Goal: Transaction & Acquisition: Purchase product/service

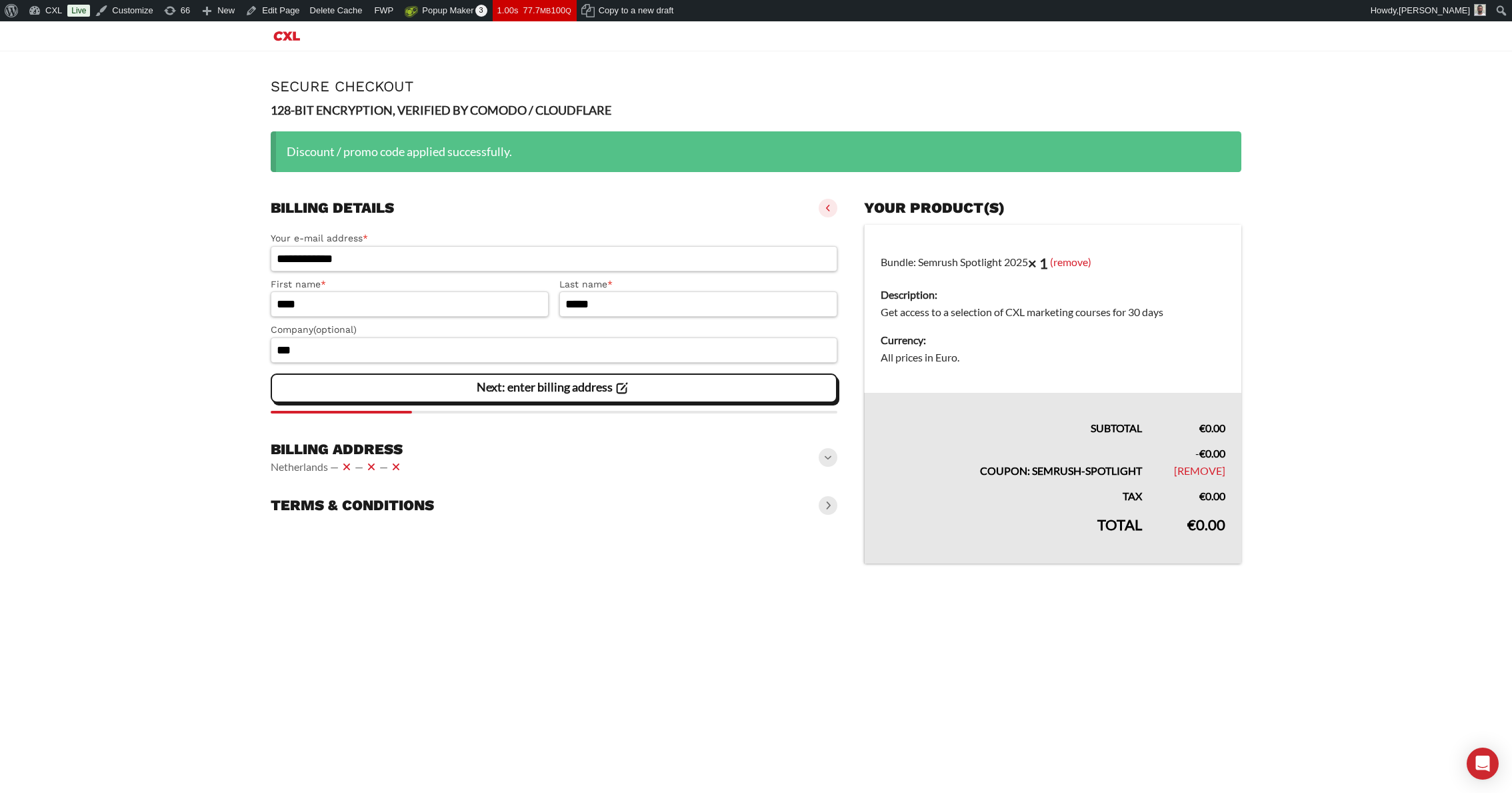
click at [94, 164] on main "**********" at bounding box center [756, 325] width 1512 height 547
click at [955, 310] on dd "Get access to a selection of CXL marketing courses for 30 days" at bounding box center [1053, 313] width 344 height 17
click at [987, 308] on dd "Get access to a selection of CXL marketing courses for 30 days" at bounding box center [1053, 313] width 344 height 17
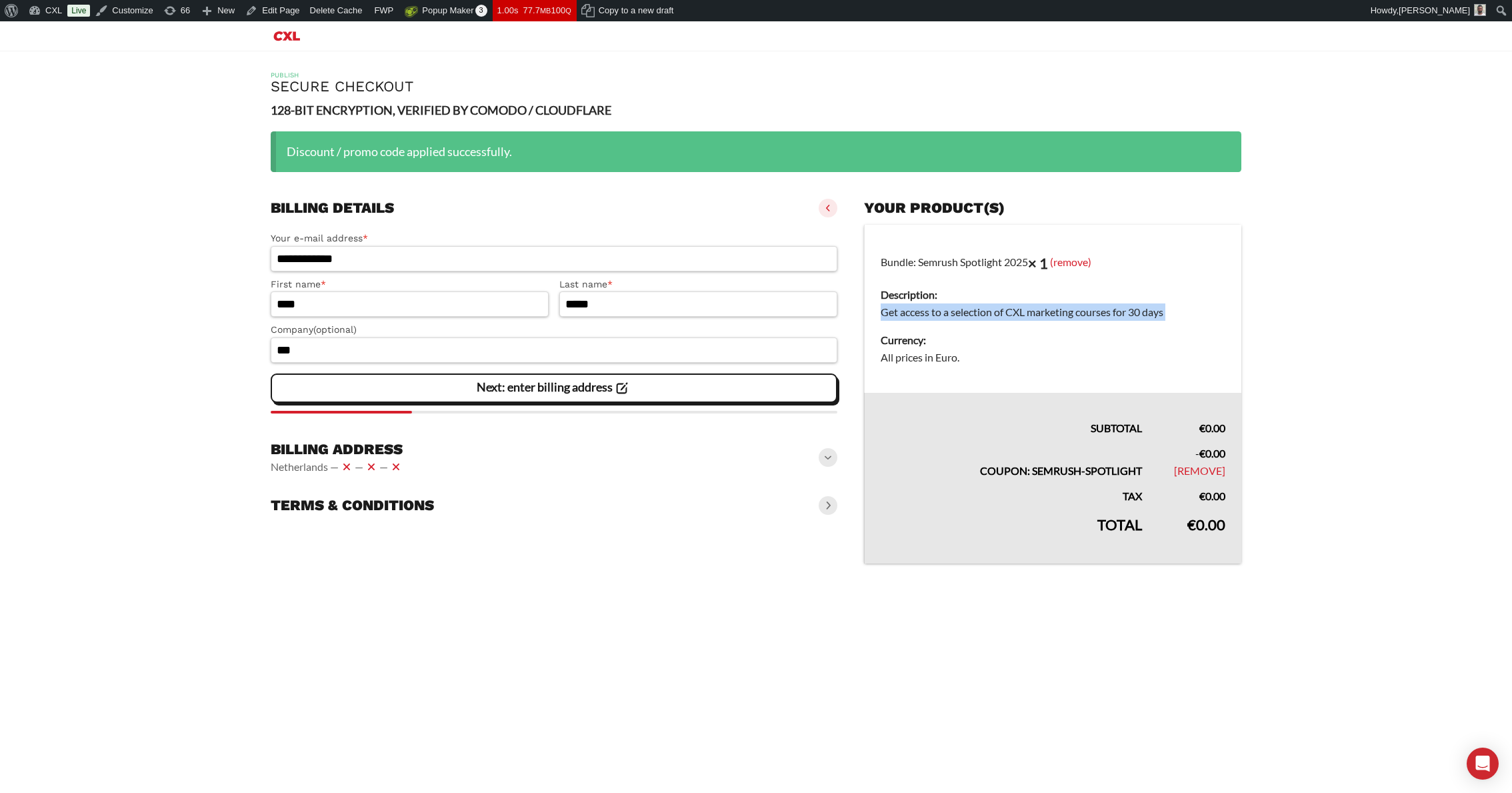
copy td "Get access to a selection of CXL marketing courses for 30 days"
click at [1060, 327] on td "Bundle: Semrush Spotlight 2025 × 1 (remove) Description: Get access to a select…" at bounding box center [1053, 309] width 377 height 168
click at [1033, 301] on dt "Description:" at bounding box center [1053, 295] width 344 height 17
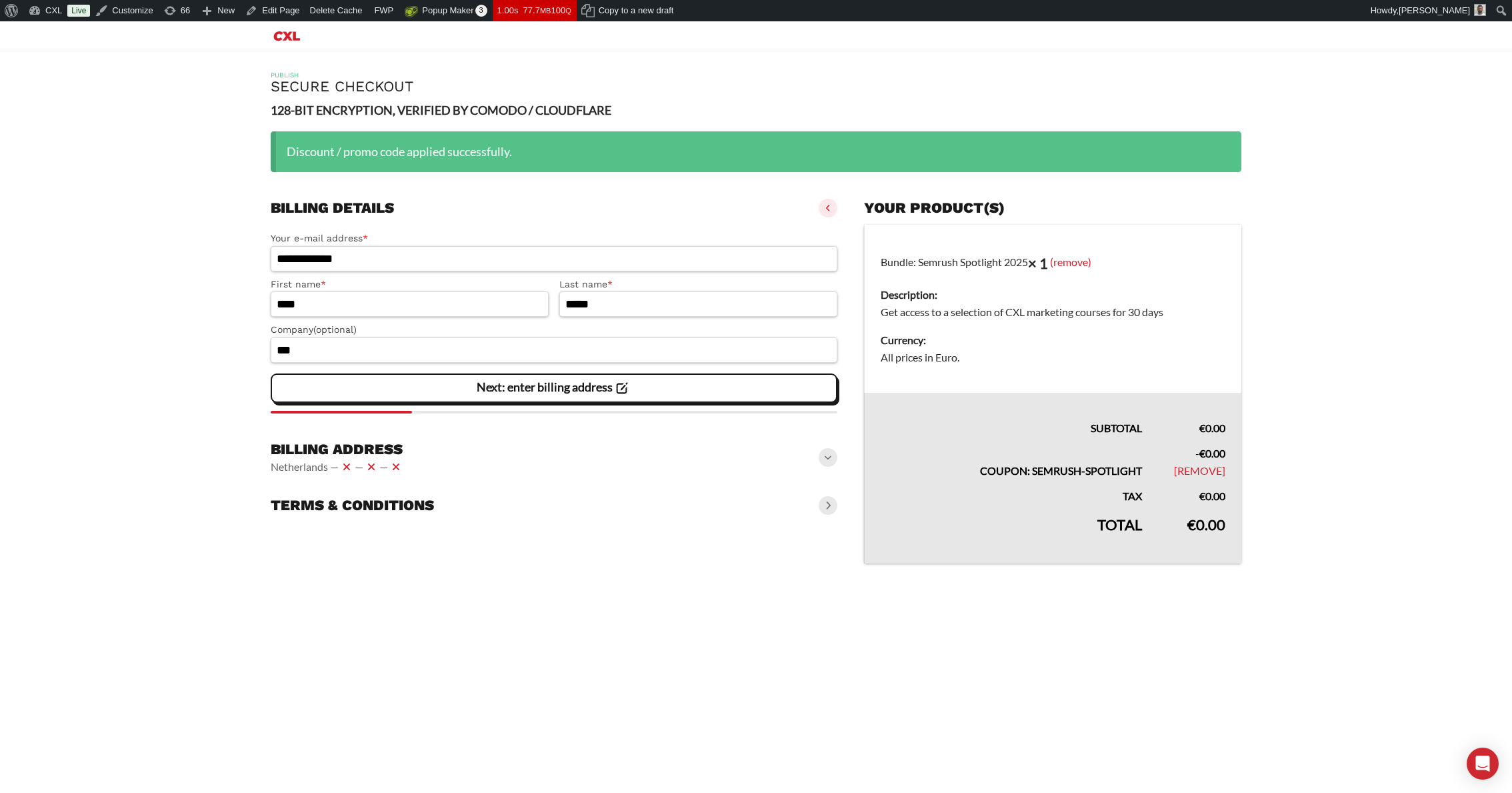
click at [1024, 307] on dd "Get access to a selection of CXL marketing courses for 30 days" at bounding box center [1053, 313] width 344 height 17
copy td "Get access to a selection of CXL marketing courses for 30 days"
click at [0, 0] on slot "Next: enter billing address" at bounding box center [0, 0] width 0 height 0
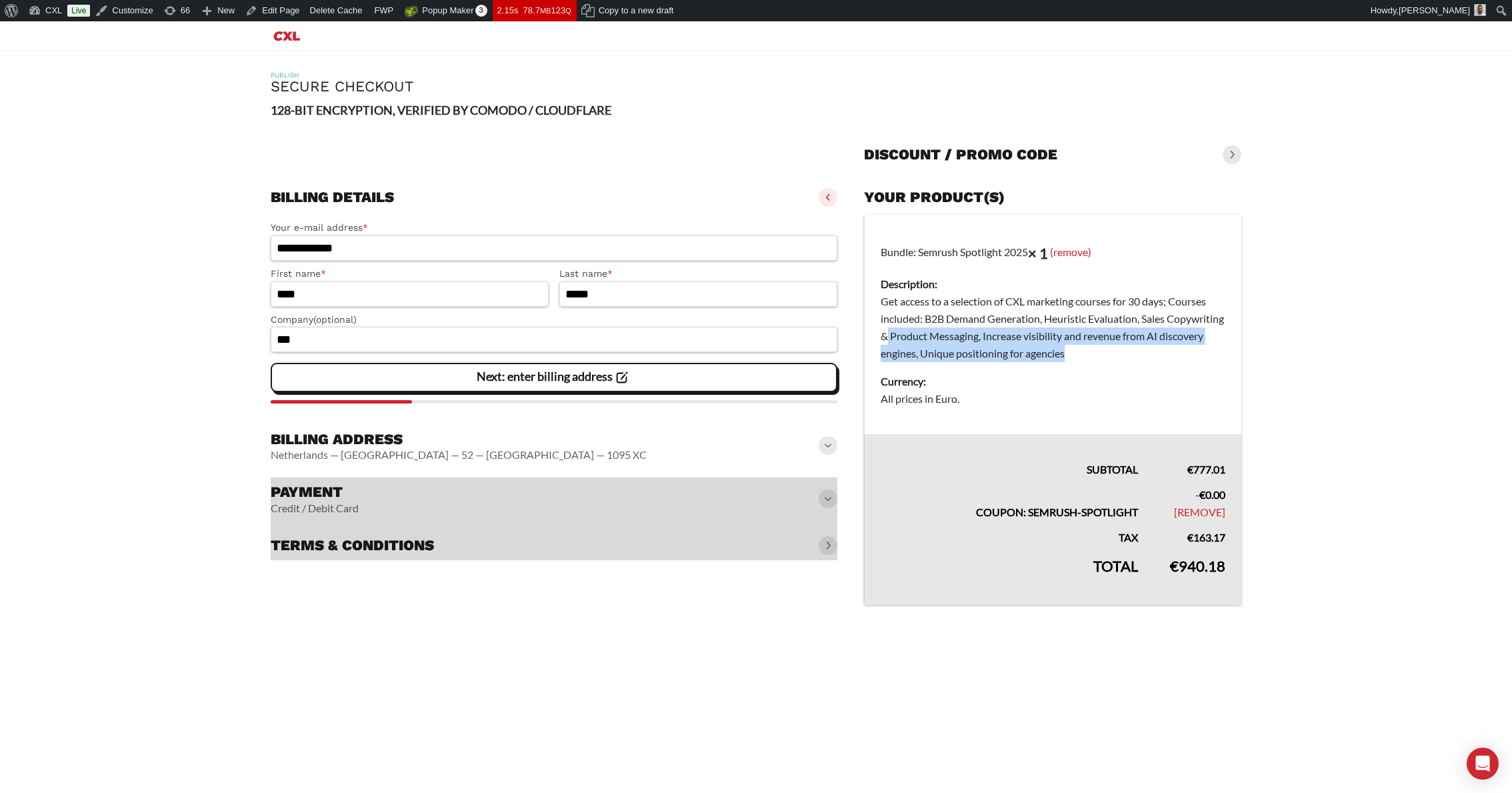
drag, startPoint x: 1137, startPoint y: 356, endPoint x: 947, endPoint y: 329, distance: 191.9
click at [947, 329] on dd "Get access to a selection of CXL marketing courses for 30 days; Courses include…" at bounding box center [1053, 327] width 344 height 69
